Goal: Task Accomplishment & Management: Use online tool/utility

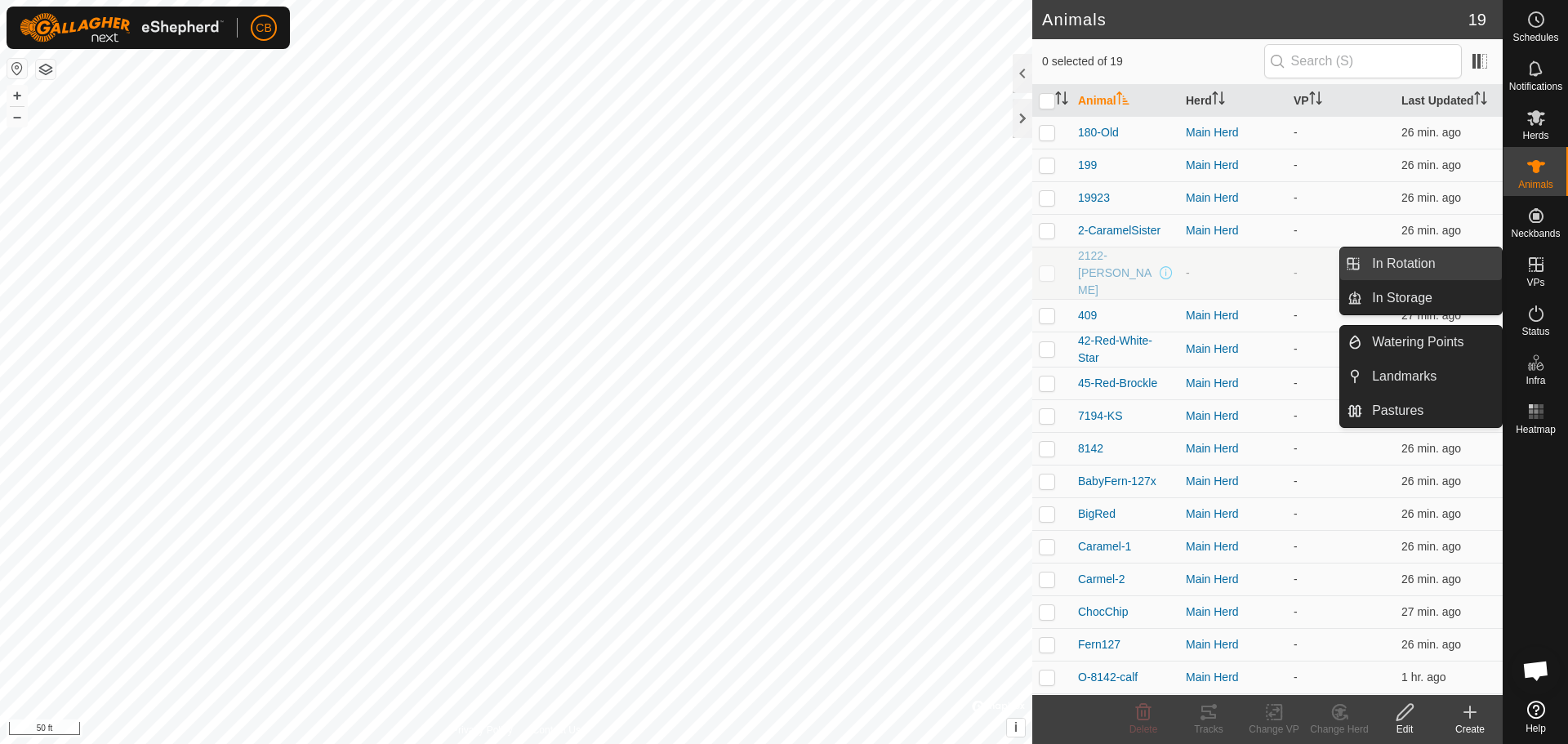
click at [1412, 266] on link "In Rotation" at bounding box center [1432, 263] width 140 height 32
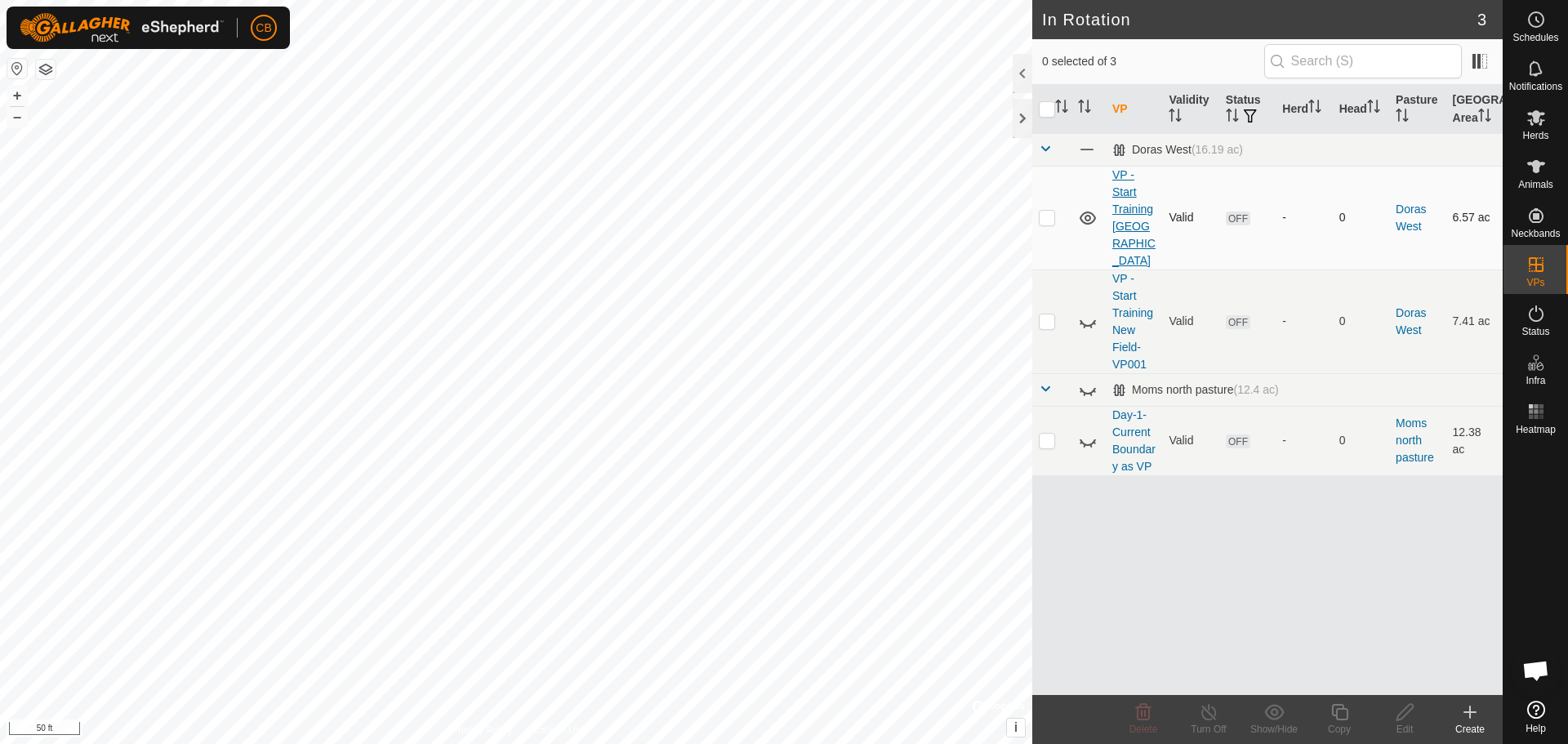
click at [1119, 204] on link "VP - Start Training [GEOGRAPHIC_DATA]" at bounding box center [1134, 217] width 43 height 99
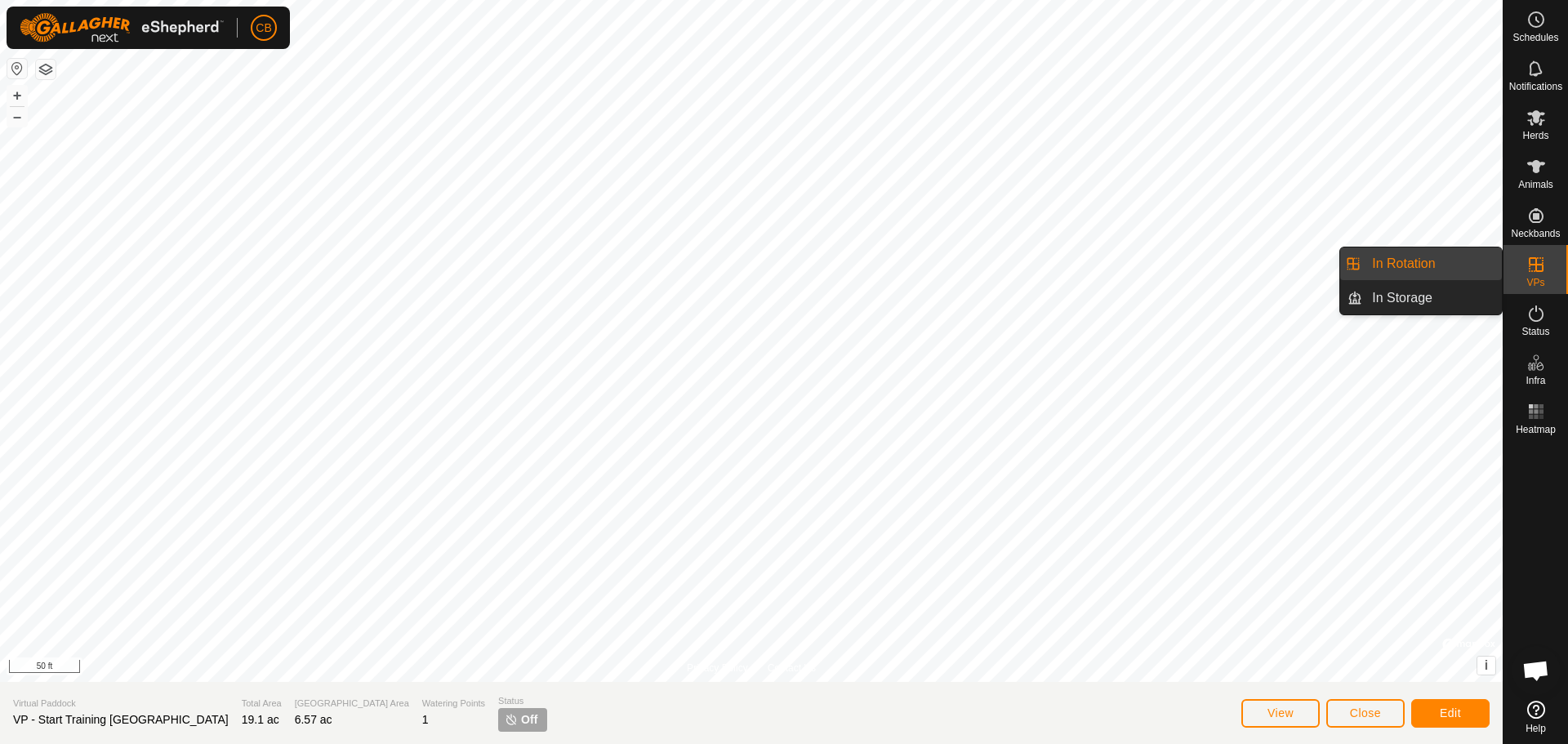
click at [1533, 273] on icon at bounding box center [1536, 264] width 20 height 20
click at [1418, 267] on link "In Rotation" at bounding box center [1432, 263] width 140 height 32
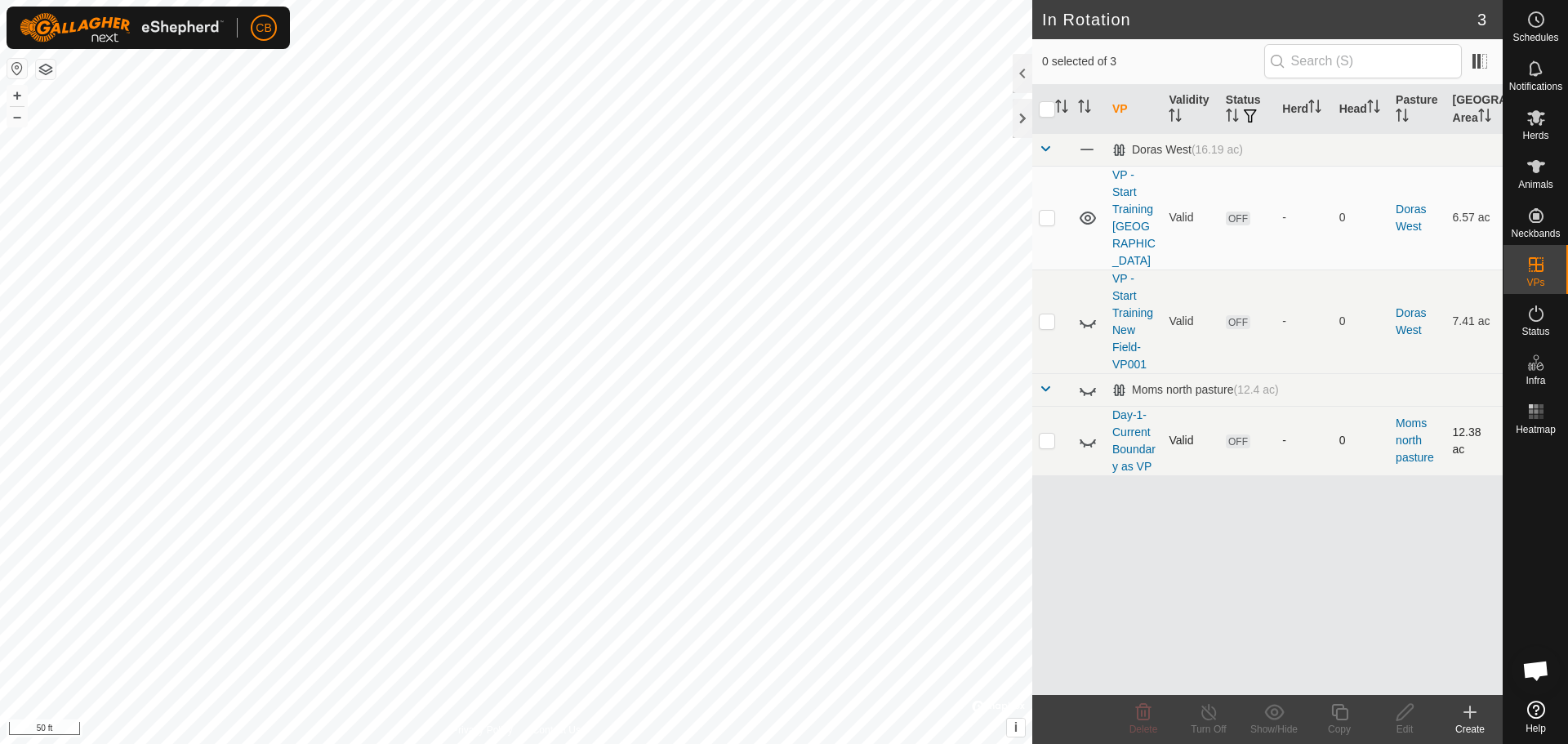
click at [1091, 431] on icon at bounding box center [1087, 441] width 20 height 20
click at [1046, 434] on p-checkbox at bounding box center [1046, 440] width 16 height 13
checkbox input "true"
click at [1085, 312] on icon at bounding box center [1087, 321] width 20 height 20
click at [1086, 315] on icon at bounding box center [1087, 321] width 16 height 13
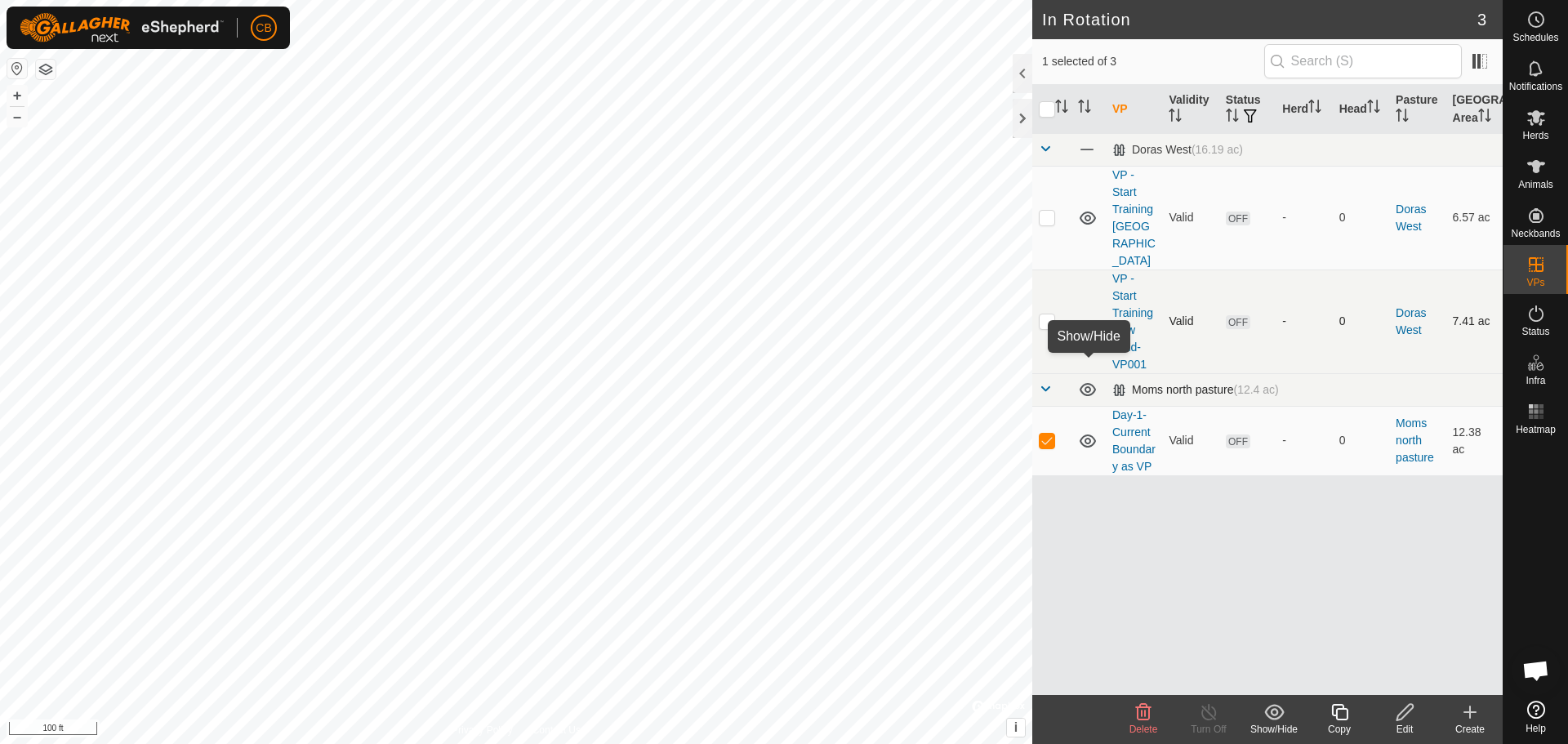
click at [1088, 383] on icon at bounding box center [1087, 389] width 16 height 13
click at [1088, 379] on icon at bounding box center [1087, 389] width 20 height 20
click at [1120, 383] on div "Moms north pasture (12.4 ac)" at bounding box center [1195, 389] width 166 height 14
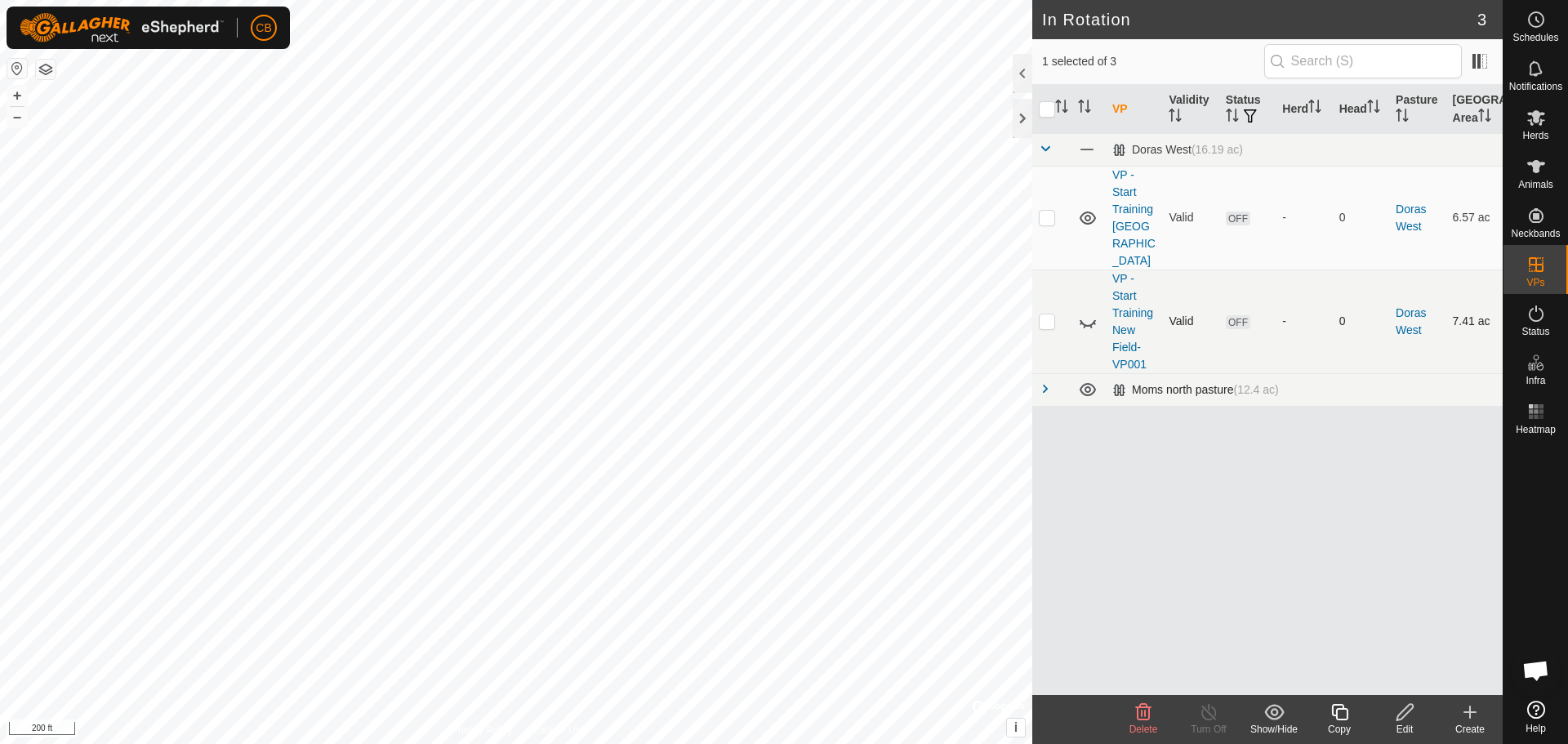
click at [1120, 383] on div "Moms north pasture (12.4 ac)" at bounding box center [1195, 389] width 166 height 14
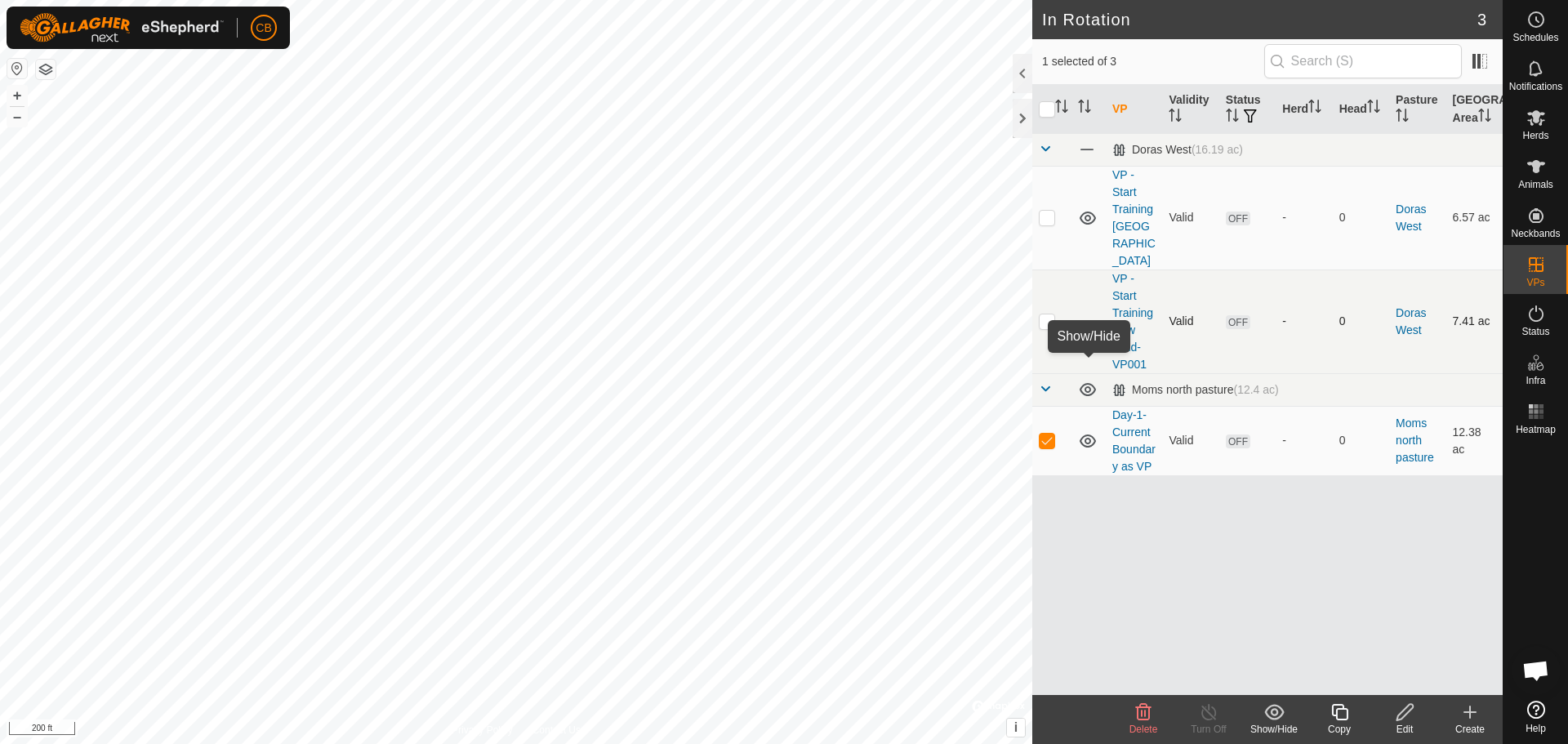
click at [1090, 383] on icon at bounding box center [1087, 389] width 16 height 13
click at [1090, 379] on icon at bounding box center [1087, 389] width 20 height 20
click at [1090, 383] on icon at bounding box center [1087, 389] width 16 height 13
click at [1090, 379] on icon at bounding box center [1087, 389] width 20 height 20
click at [1091, 431] on icon at bounding box center [1087, 441] width 20 height 20
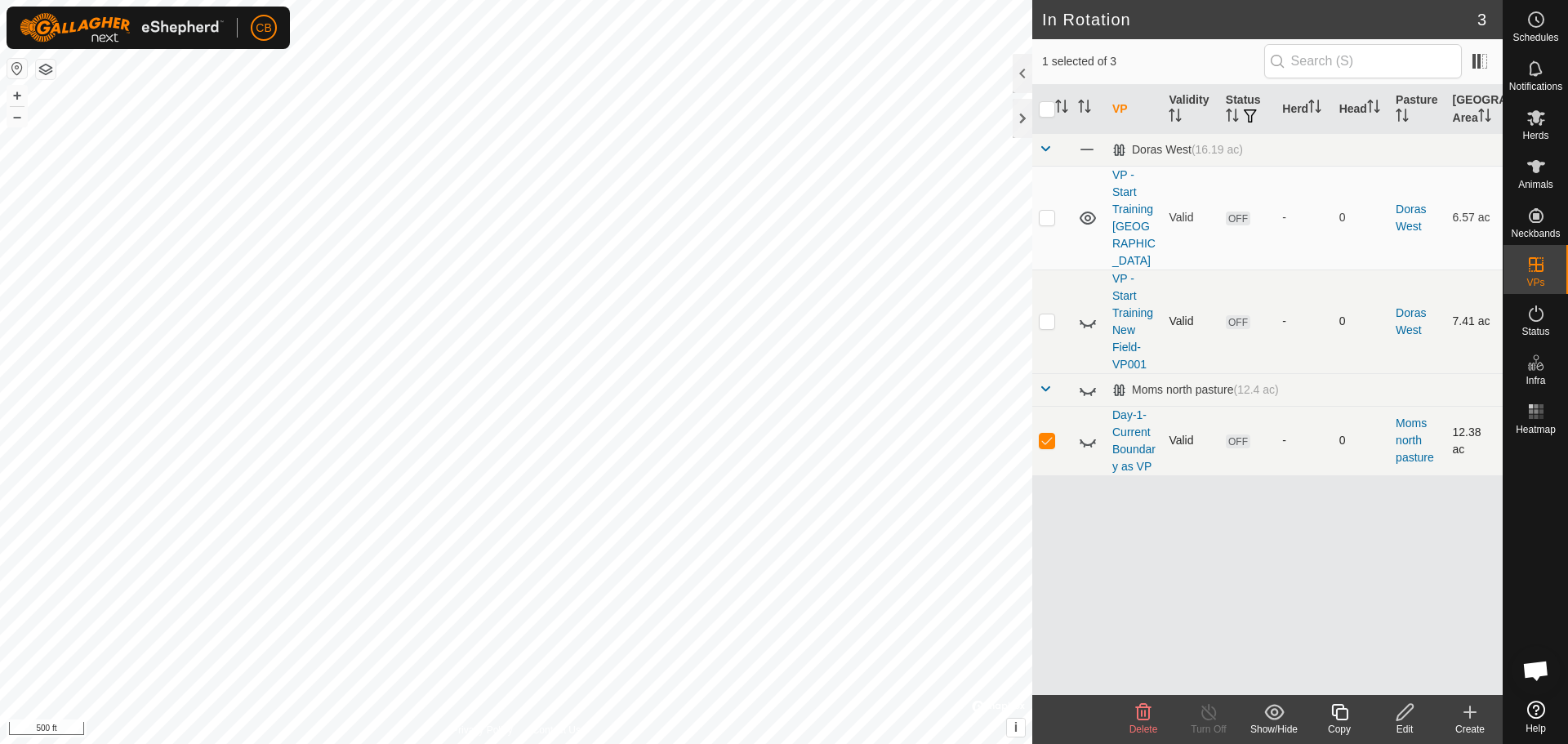
click at [1091, 431] on icon at bounding box center [1087, 441] width 20 height 20
click at [1091, 383] on icon at bounding box center [1087, 389] width 16 height 13
click at [1091, 379] on icon at bounding box center [1087, 389] width 20 height 20
click at [1089, 431] on icon at bounding box center [1087, 441] width 20 height 20
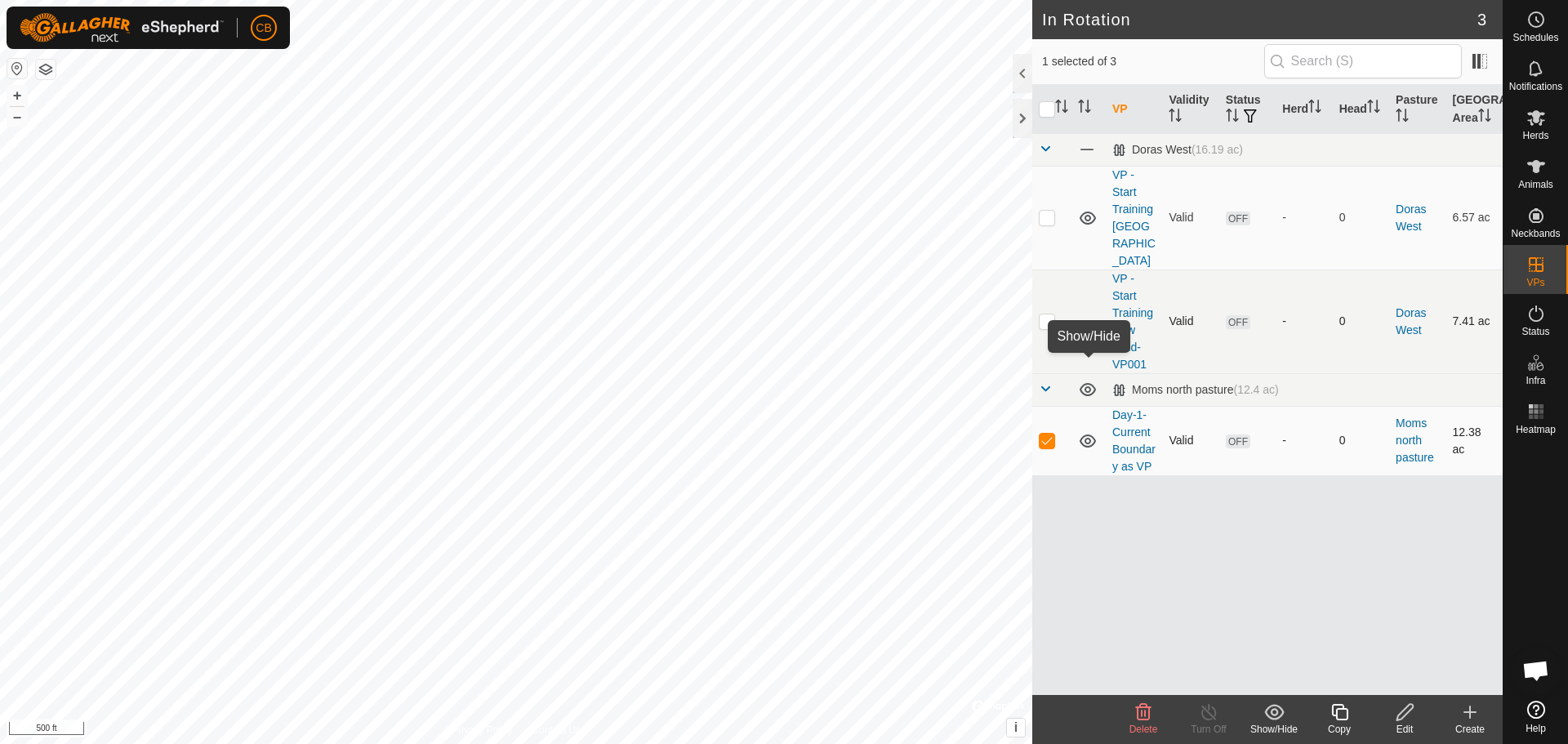
click at [1093, 379] on icon at bounding box center [1087, 389] width 20 height 20
click at [1047, 382] on span at bounding box center [1044, 388] width 13 height 13
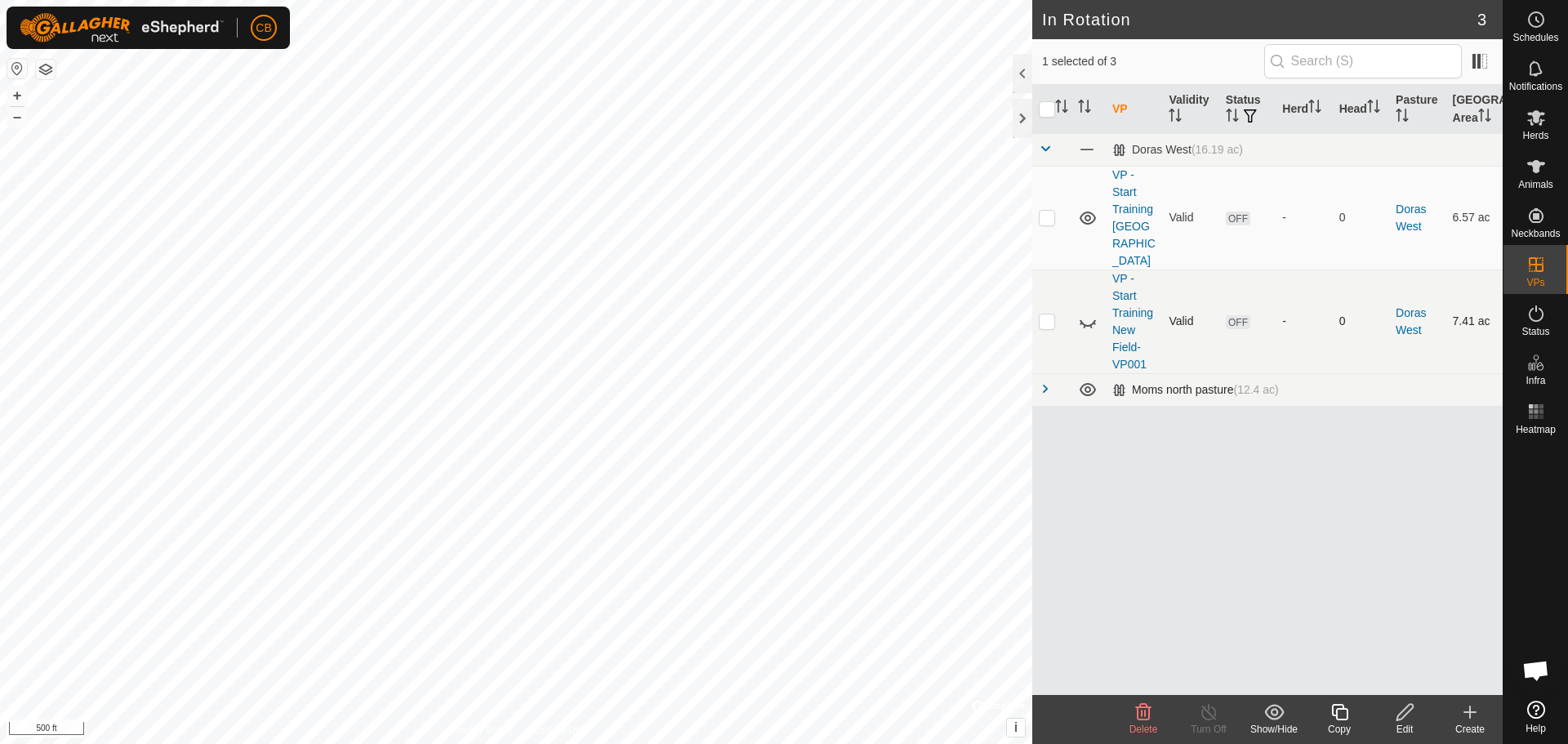
click at [1048, 382] on span at bounding box center [1044, 388] width 13 height 13
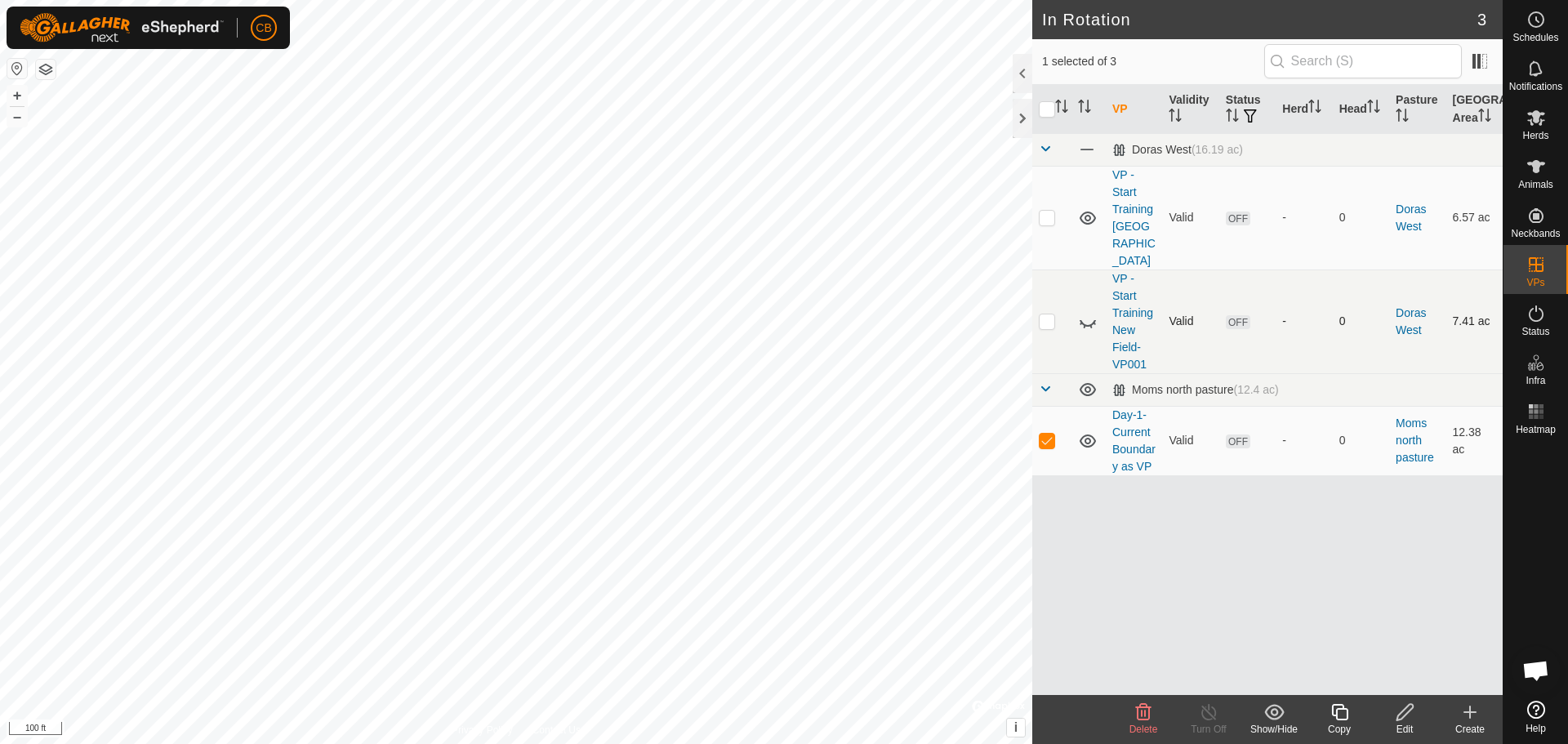
click at [1409, 708] on icon at bounding box center [1405, 712] width 20 height 20
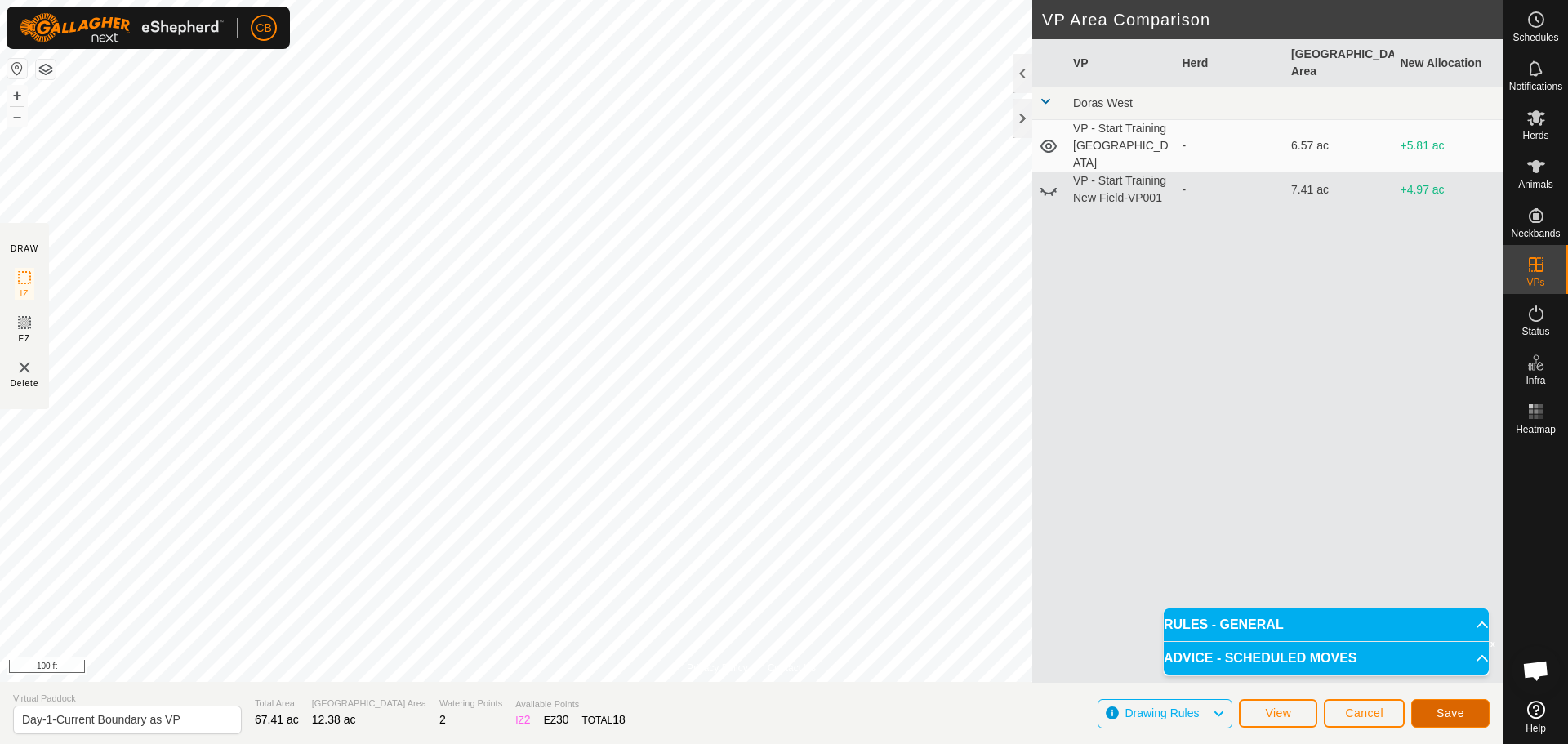
click at [1443, 708] on span "Save" at bounding box center [1450, 712] width 28 height 13
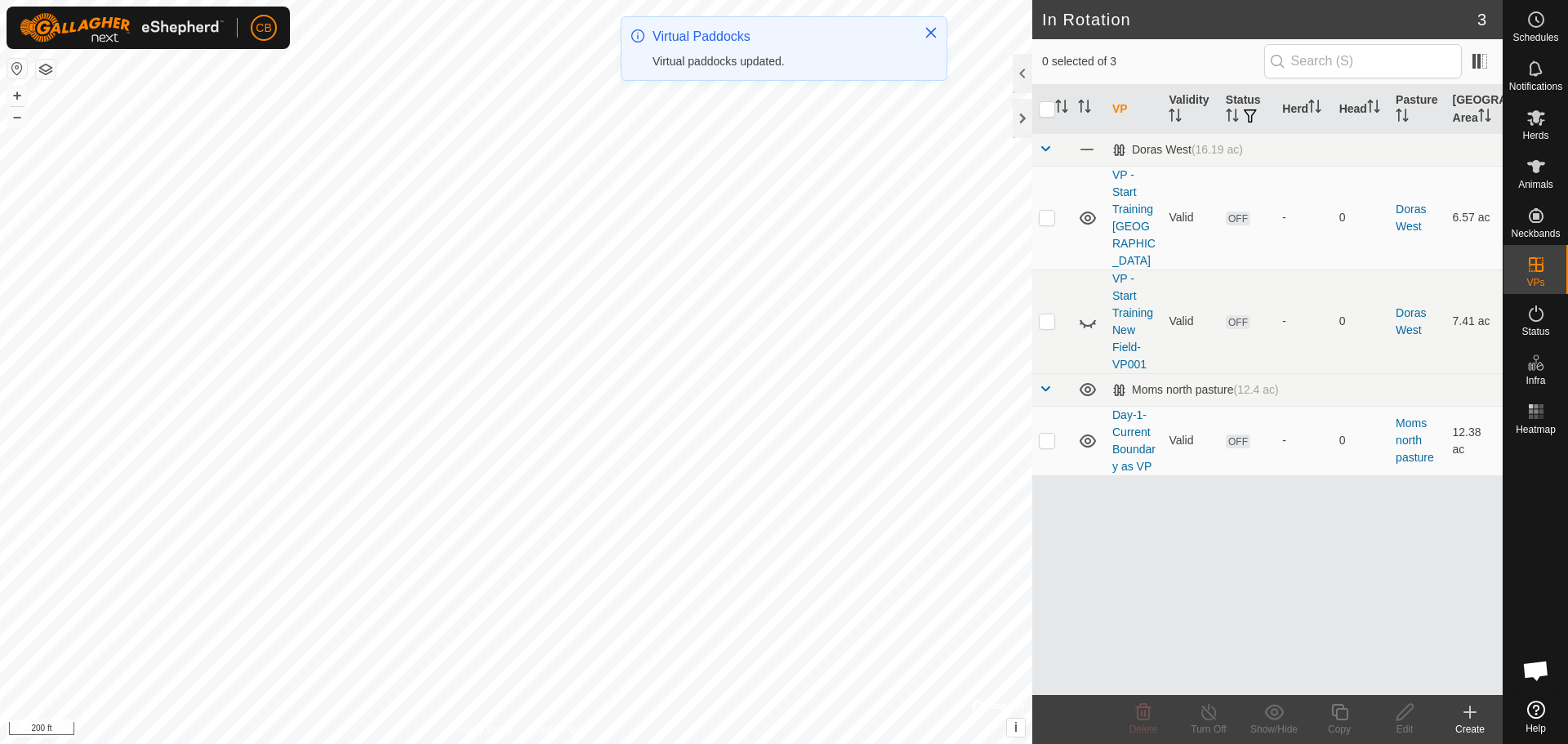
checkbox input "true"
